Goal: Task Accomplishment & Management: Manage account settings

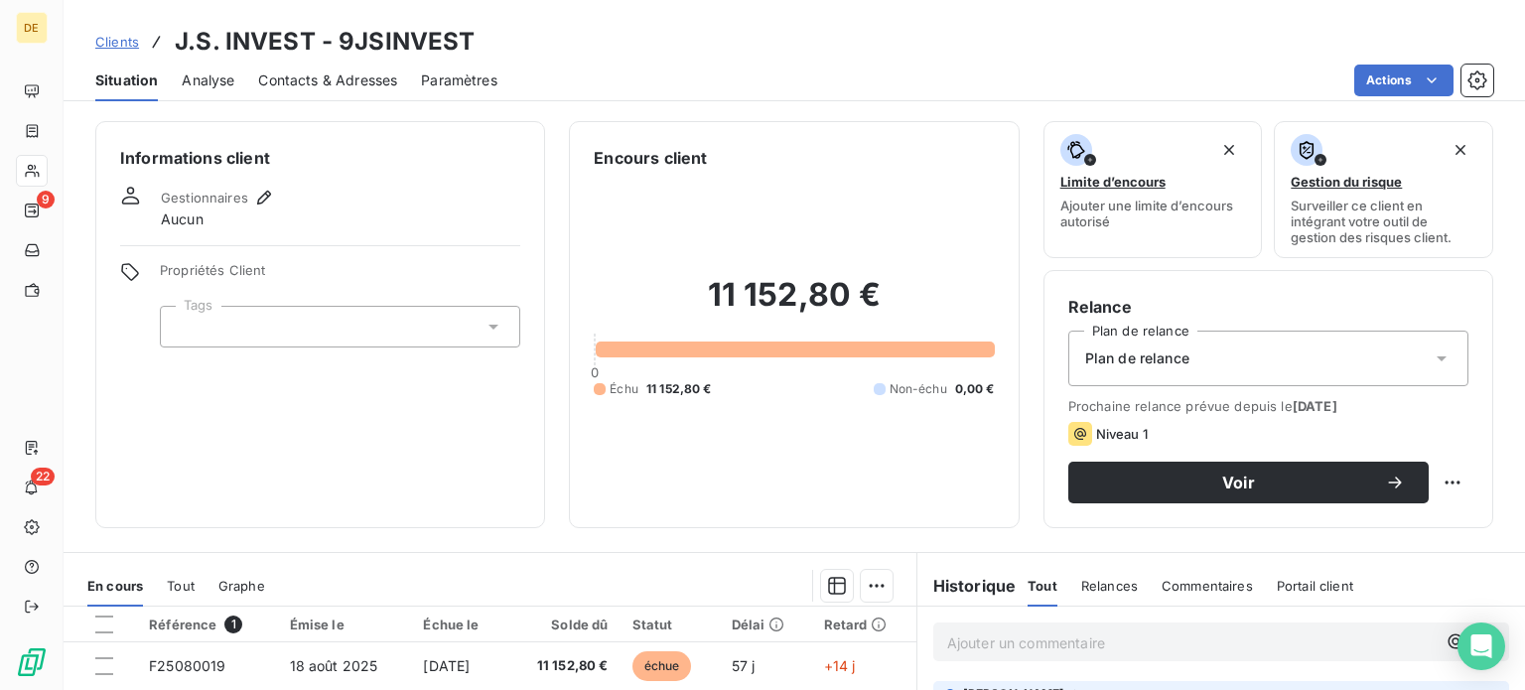
scroll to position [357, 0]
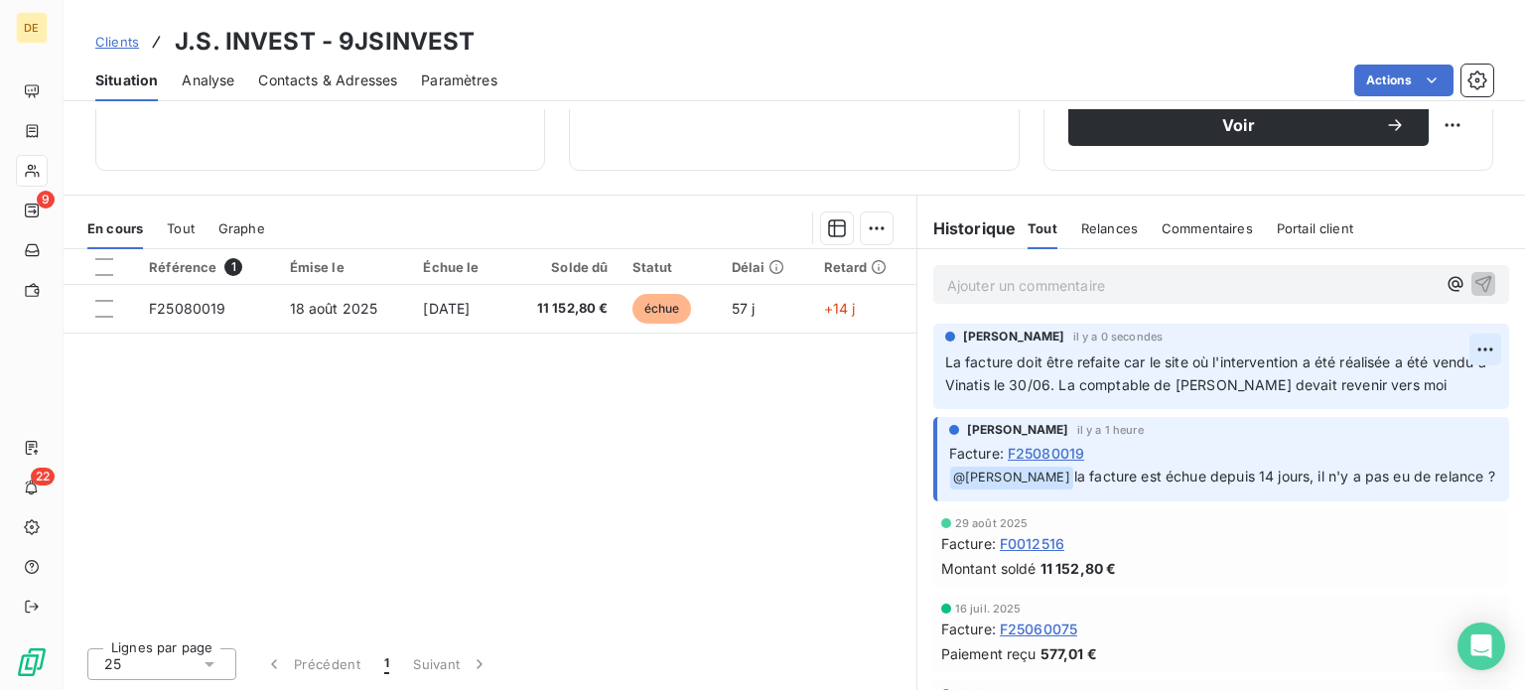
click at [1455, 352] on html "DE 9 22 Clients J.S. INVEST - 9JSINVEST Situation Analyse Contacts & Adresses P…" at bounding box center [762, 345] width 1525 height 690
click at [1411, 396] on div "Editer" at bounding box center [1407, 392] width 111 height 32
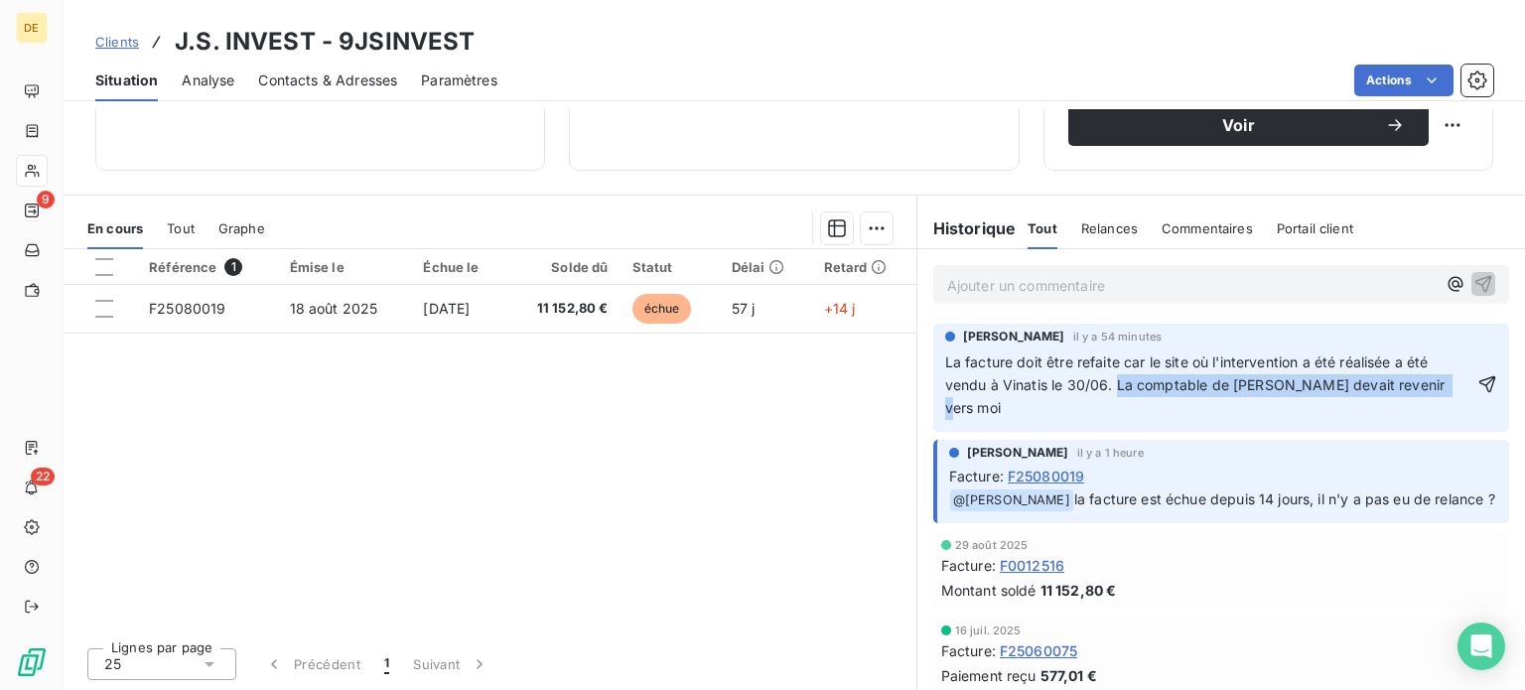
drag, startPoint x: 1108, startPoint y: 380, endPoint x: 1421, endPoint y: 391, distance: 313.0
click at [1421, 391] on span "La facture doit être refaite car le site où l'intervention a été réalisée a été…" at bounding box center [1197, 384] width 504 height 63
click at [1468, 383] on div "[PERSON_NAME] il y a 54 minutes La facture doit être refaite car le site où l'i…" at bounding box center [1221, 378] width 576 height 108
click at [1477, 386] on icon "button" at bounding box center [1487, 384] width 20 height 20
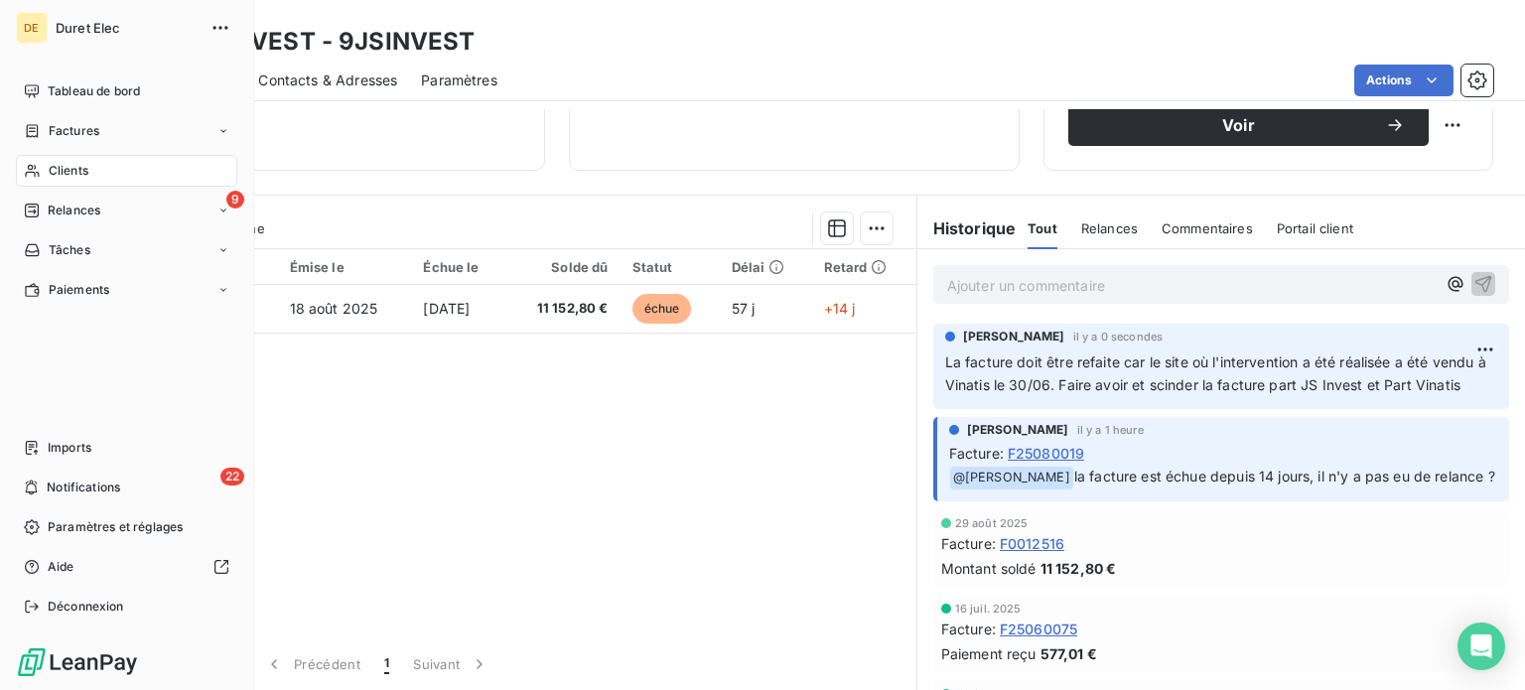
click at [150, 228] on nav "Tableau de bord Factures Clients 9 Relances Tâches Paiements" at bounding box center [126, 190] width 221 height 230
click at [136, 206] on div "9 Relances" at bounding box center [126, 211] width 221 height 32
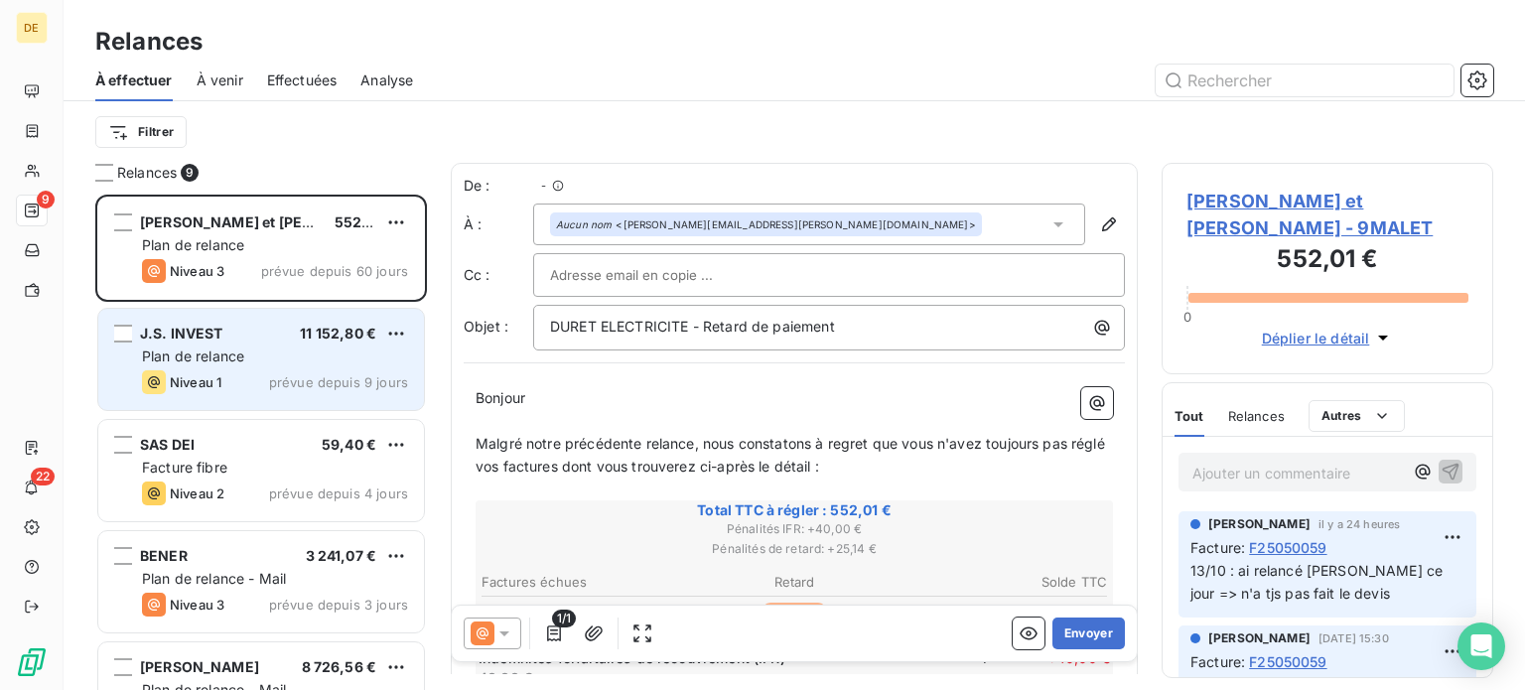
scroll to position [481, 316]
click at [401, 332] on html "DE 9 22 Relances À effectuer À venir Effectuées Analyse Filtrer Relances 9 [PER…" at bounding box center [762, 345] width 1525 height 690
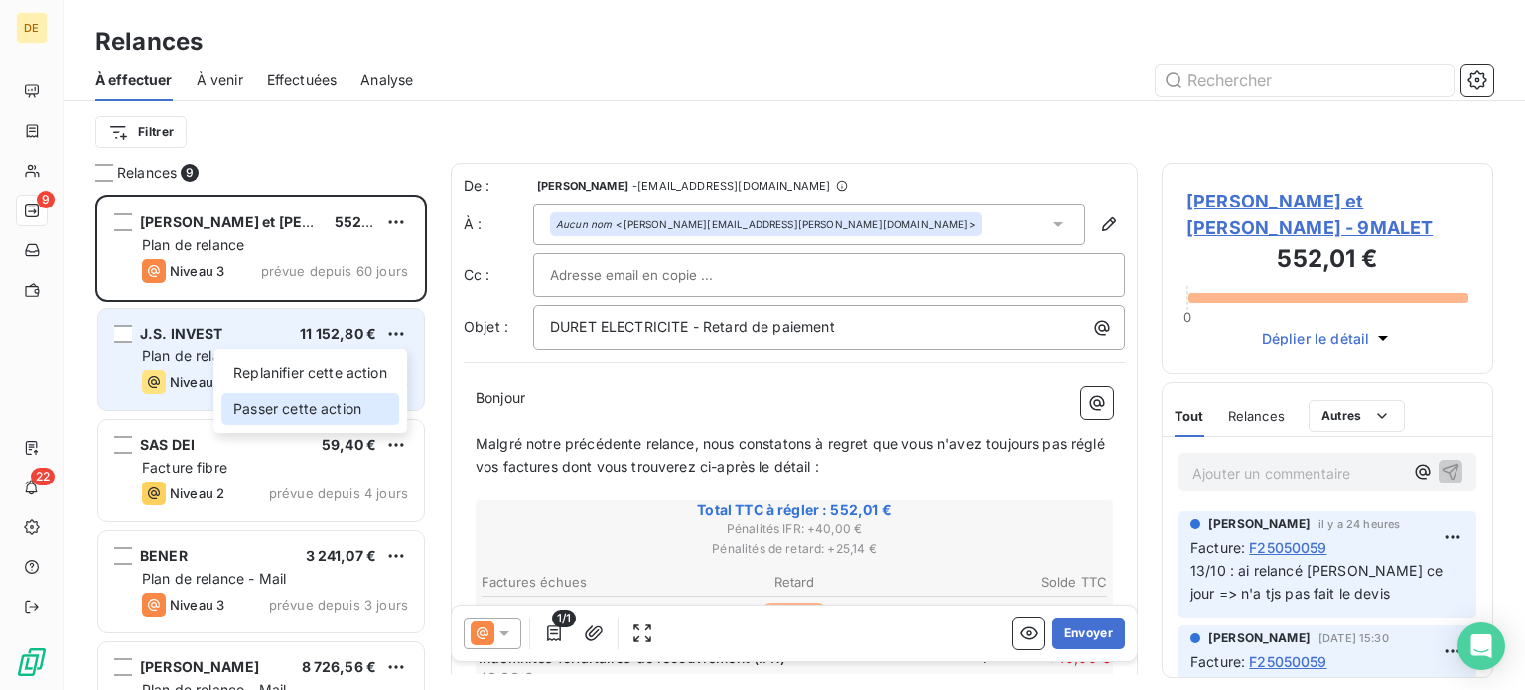
click at [342, 401] on div "Passer cette action" at bounding box center [310, 409] width 178 height 32
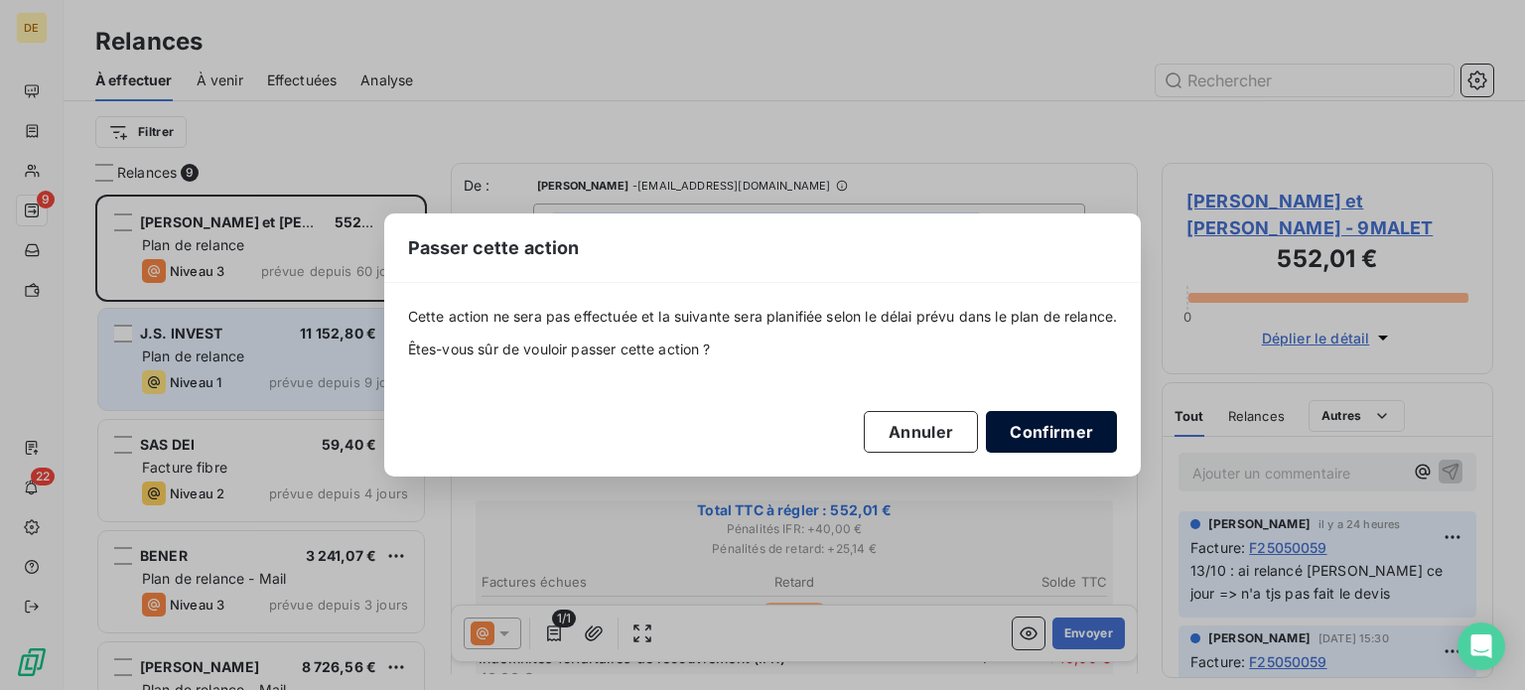
click at [1041, 436] on button "Confirmer" at bounding box center [1051, 432] width 131 height 42
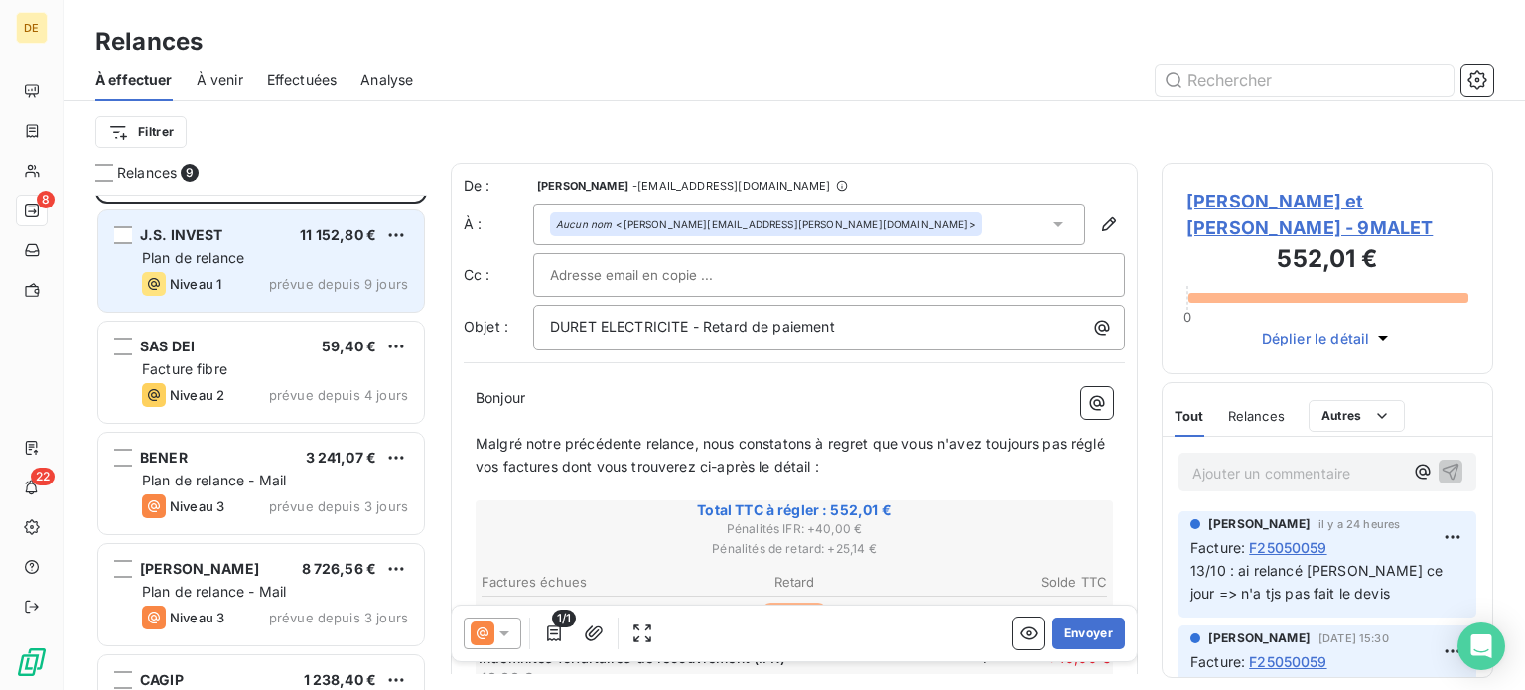
scroll to position [298, 0]
